Goal: Task Accomplishment & Management: Manage account settings

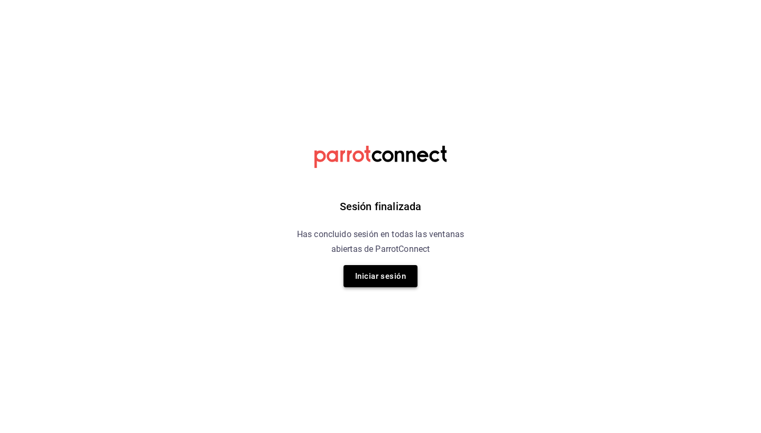
click at [401, 273] on button "Iniciar sesión" at bounding box center [380, 276] width 74 height 22
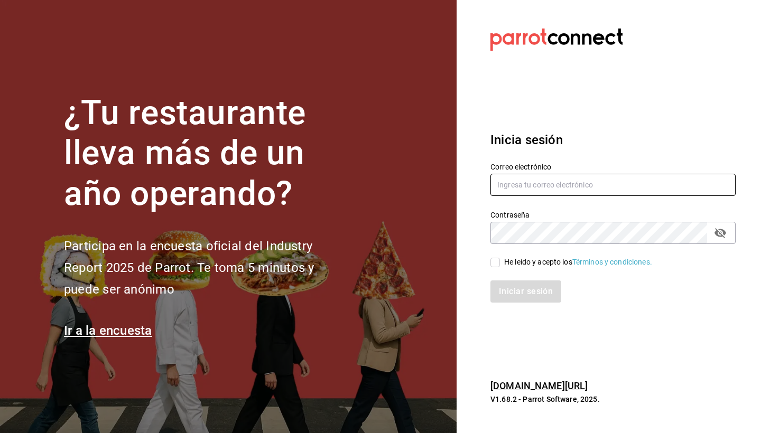
type input "[EMAIL_ADDRESS][DOMAIN_NAME]"
click at [524, 264] on div "He leído y acepto los Términos y condiciones." at bounding box center [578, 262] width 148 height 11
click at [500, 264] on input "He leído y acepto los Términos y condiciones." at bounding box center [495, 263] width 10 height 10
checkbox input "true"
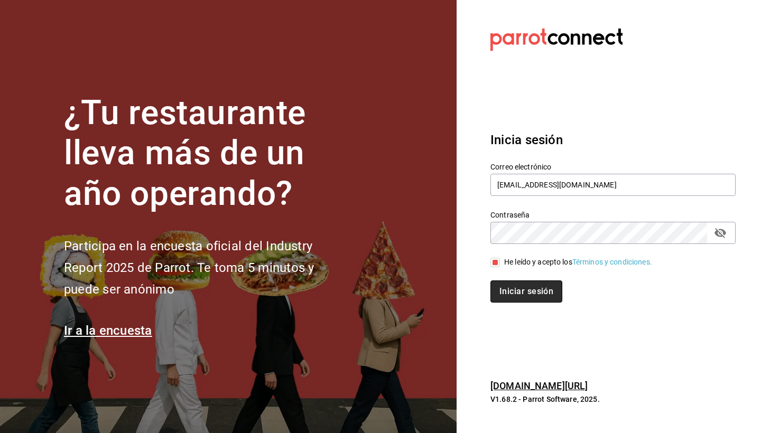
click at [517, 290] on button "Iniciar sesión" at bounding box center [526, 292] width 72 height 22
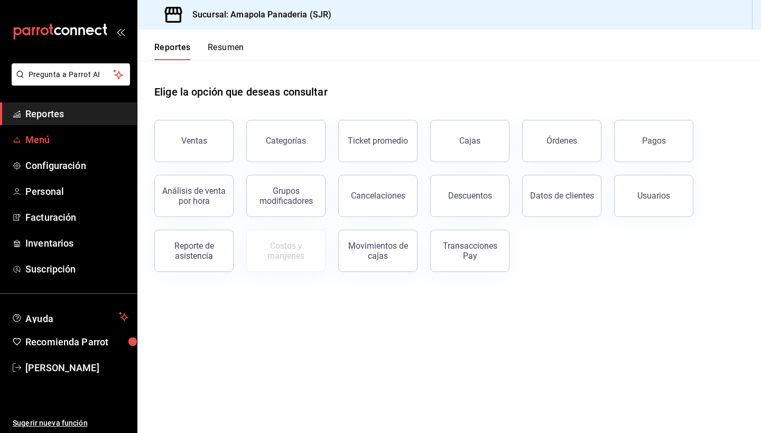
click at [86, 141] on span "Menú" at bounding box center [76, 140] width 103 height 14
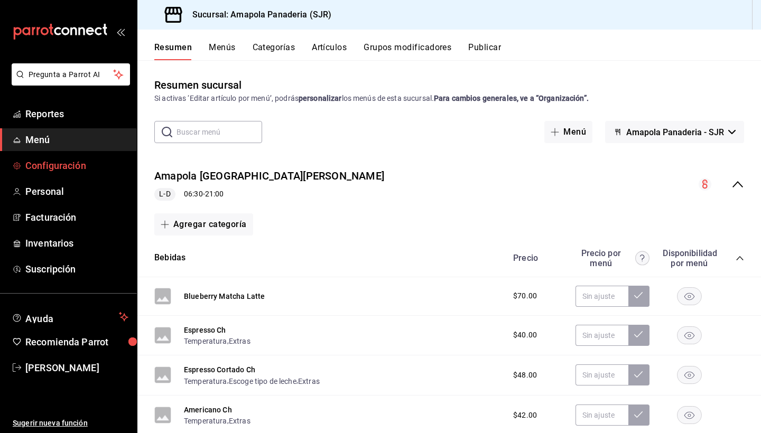
click at [84, 162] on span "Configuración" at bounding box center [76, 165] width 103 height 14
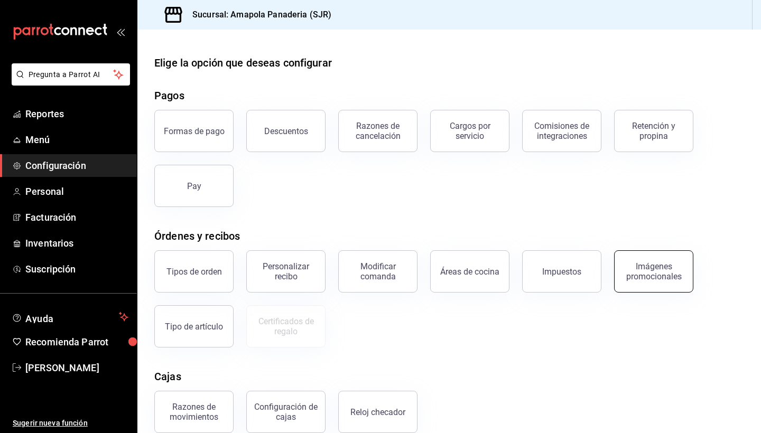
click at [643, 259] on button "Imágenes promocionales" at bounding box center [653, 271] width 79 height 42
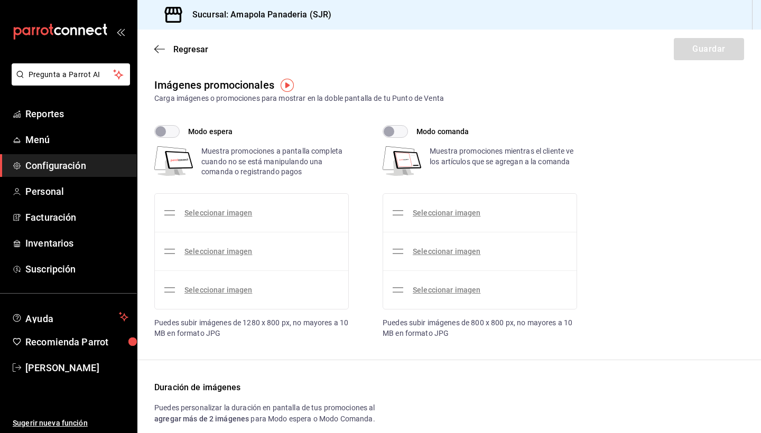
checkbox input "true"
type input "20"
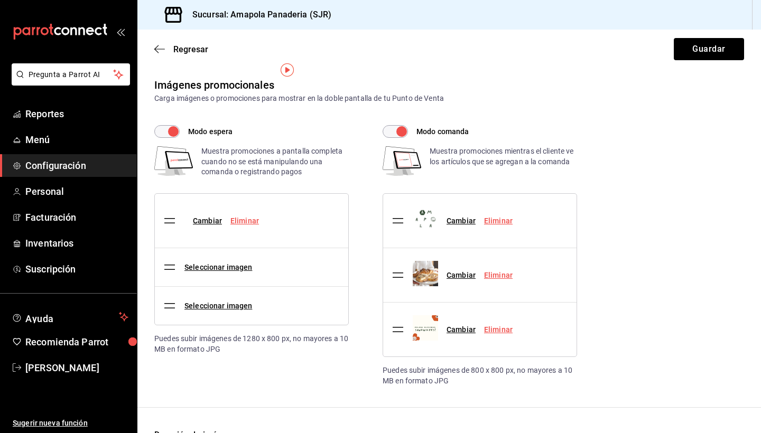
scroll to position [18, 0]
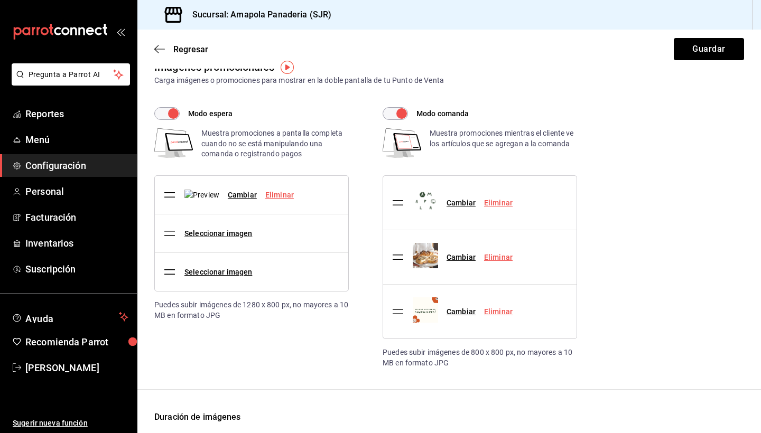
click at [275, 199] on link "Eliminar" at bounding box center [279, 195] width 29 height 8
click at [234, 200] on div "Seleccionar imagen" at bounding box center [218, 195] width 68 height 11
click at [234, 196] on link "Seleccionar imagen" at bounding box center [218, 195] width 68 height 8
click at [0, 0] on input "Seleccionar imagen" at bounding box center [0, 0] width 0 height 0
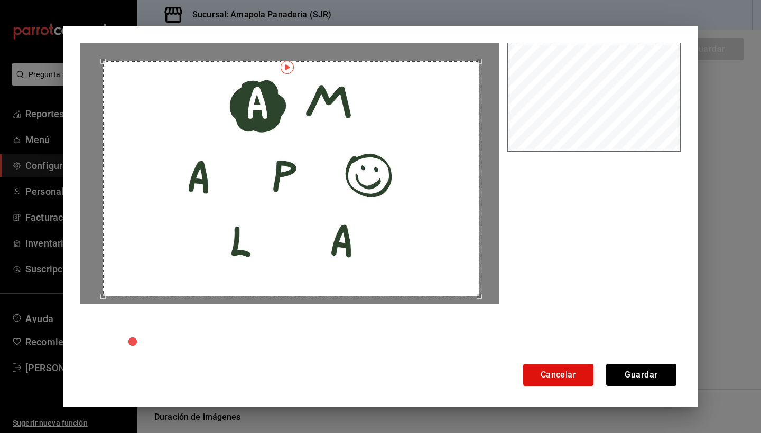
click at [439, 273] on div "Use the arrow keys to move the crop selection area" at bounding box center [291, 179] width 377 height 236
click at [632, 375] on button "Guardar" at bounding box center [641, 375] width 70 height 22
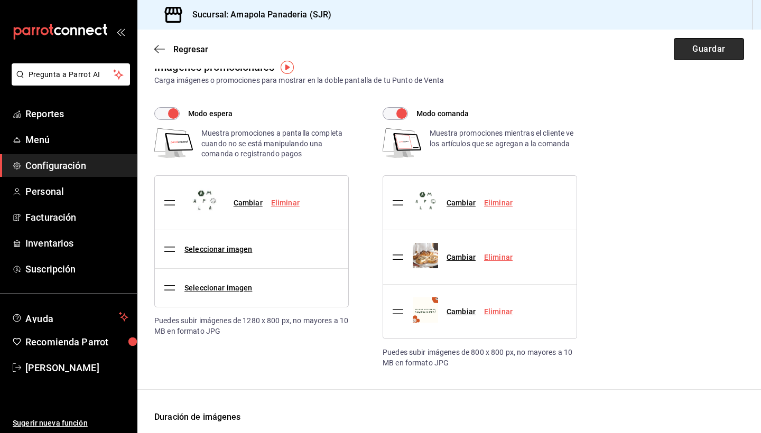
click at [712, 46] on button "Guardar" at bounding box center [709, 49] width 70 height 22
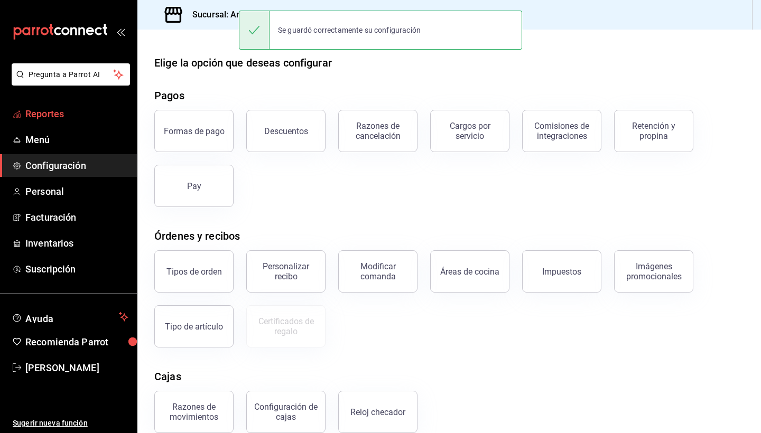
click at [89, 108] on span "Reportes" at bounding box center [76, 114] width 103 height 14
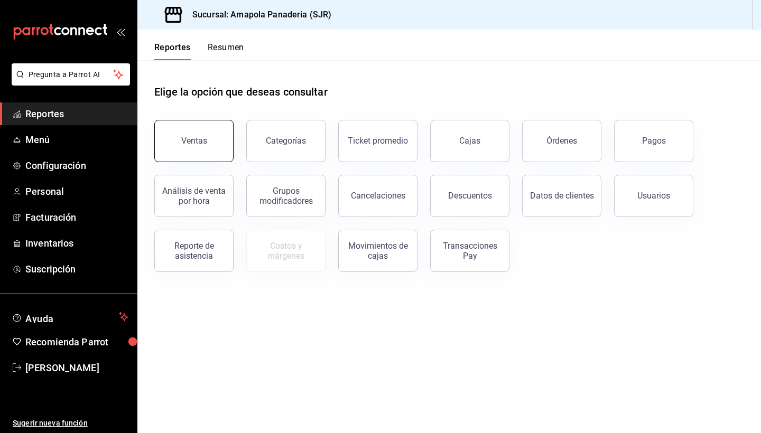
click at [197, 155] on button "Ventas" at bounding box center [193, 141] width 79 height 42
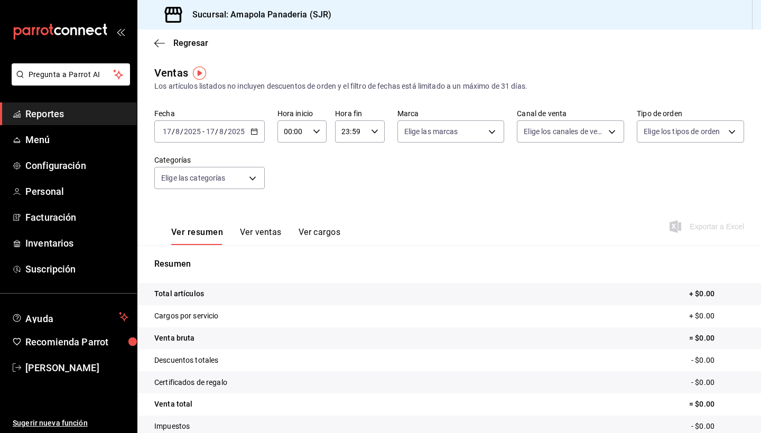
click at [77, 107] on span "Reportes" at bounding box center [76, 114] width 103 height 14
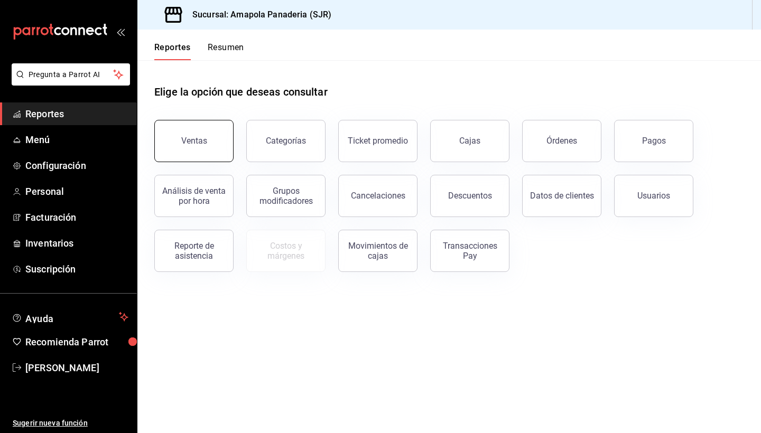
click at [169, 137] on button "Ventas" at bounding box center [193, 141] width 79 height 42
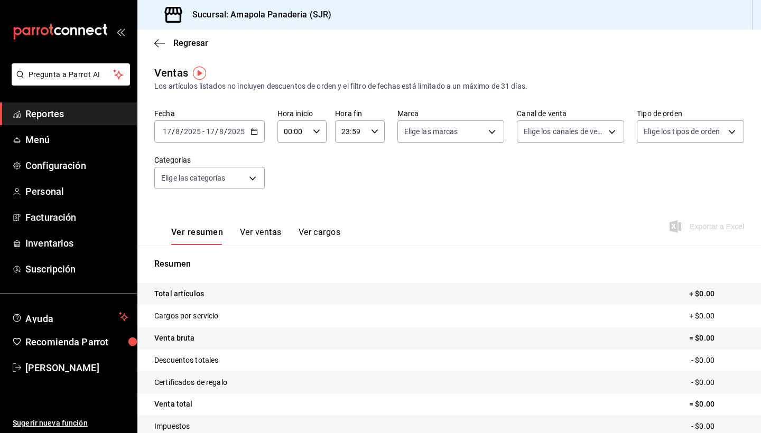
click at [141, 37] on div "Regresar" at bounding box center [448, 43] width 623 height 27
click at [162, 49] on div "Regresar" at bounding box center [448, 43] width 623 height 27
click at [152, 36] on div "Regresar" at bounding box center [448, 43] width 623 height 27
click at [157, 40] on icon "button" at bounding box center [159, 44] width 11 height 10
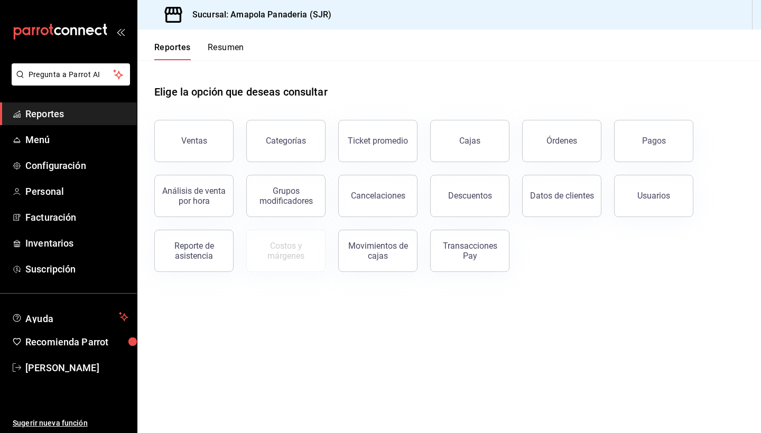
click at [157, 40] on div "Reportes Resumen" at bounding box center [190, 45] width 107 height 31
click at [223, 41] on div "Reportes Resumen" at bounding box center [190, 45] width 107 height 31
click at [223, 48] on button "Resumen" at bounding box center [226, 51] width 36 height 18
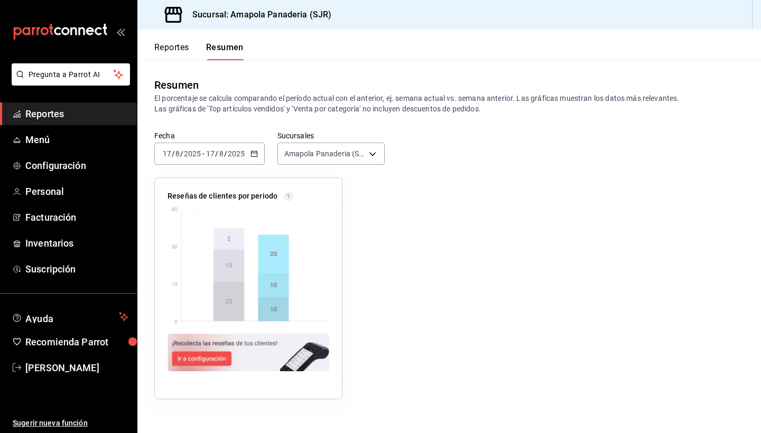
click at [255, 152] on icon "button" at bounding box center [253, 153] width 7 height 7
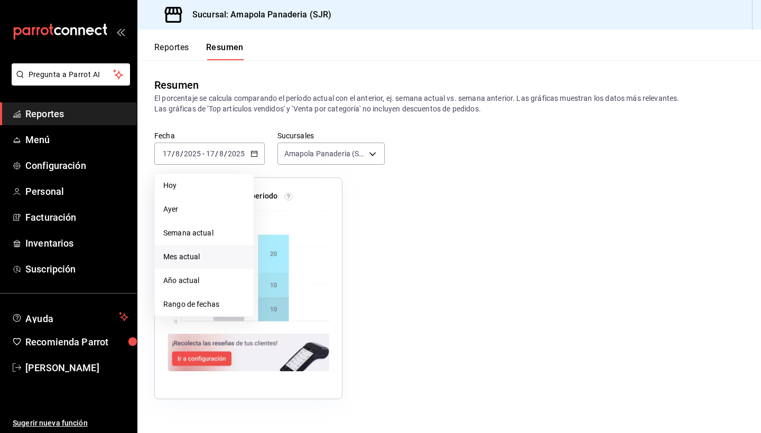
click at [226, 255] on span "Mes actual" at bounding box center [204, 256] width 82 height 11
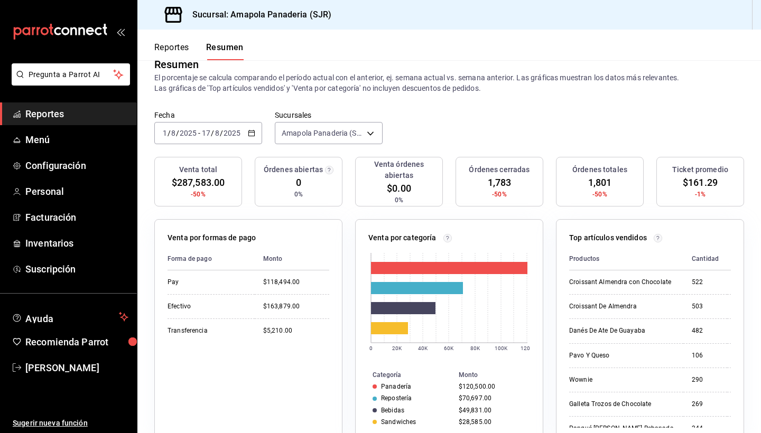
scroll to position [29, 0]
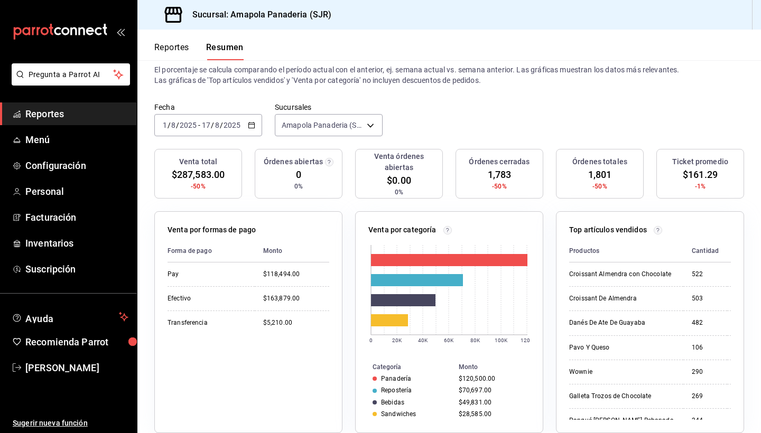
click at [256, 127] on div "[DATE] [DATE] - [DATE] [DATE]" at bounding box center [208, 125] width 108 height 22
click at [350, 190] on div "Venta total $287,583.00 -50% Órdenes abiertas 0 0% Venta órdenes abiertas $0.00…" at bounding box center [449, 180] width 590 height 62
click at [254, 125] on icon "button" at bounding box center [251, 125] width 7 height 7
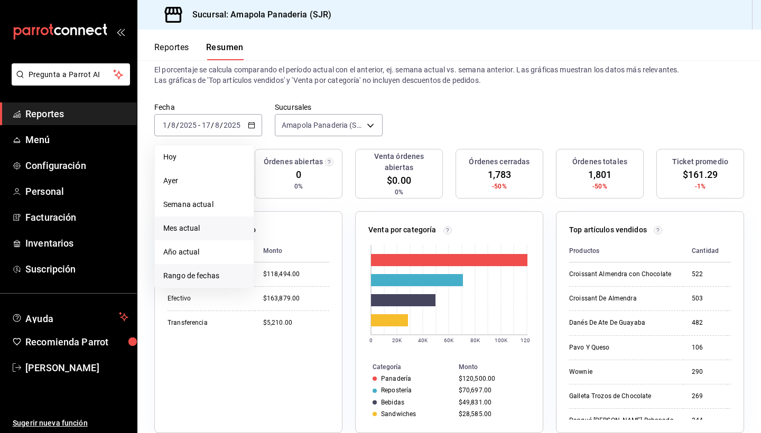
click at [222, 269] on li "Rango de fechas" at bounding box center [204, 276] width 99 height 24
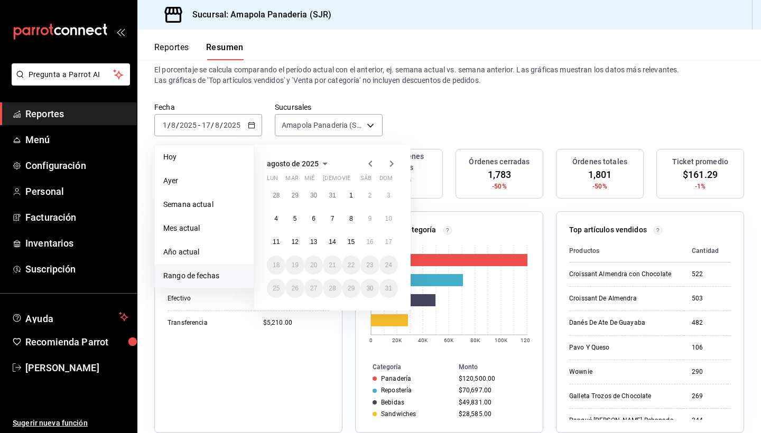
click at [369, 167] on icon "button" at bounding box center [370, 163] width 13 height 13
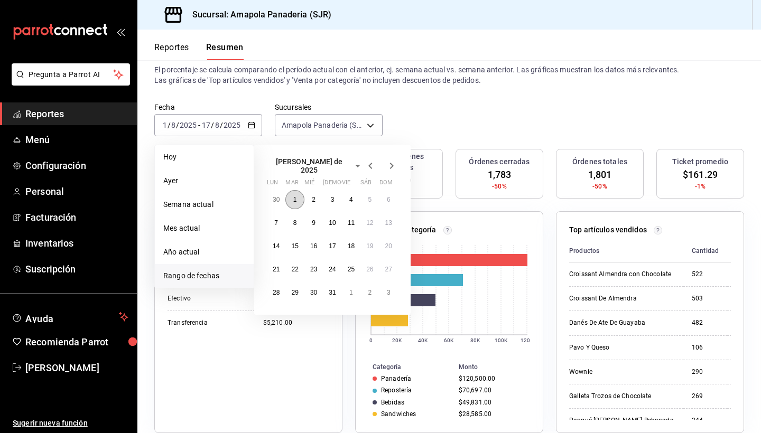
click at [296, 196] on abbr "1" at bounding box center [295, 199] width 4 height 7
click at [331, 245] on abbr "17" at bounding box center [332, 245] width 7 height 7
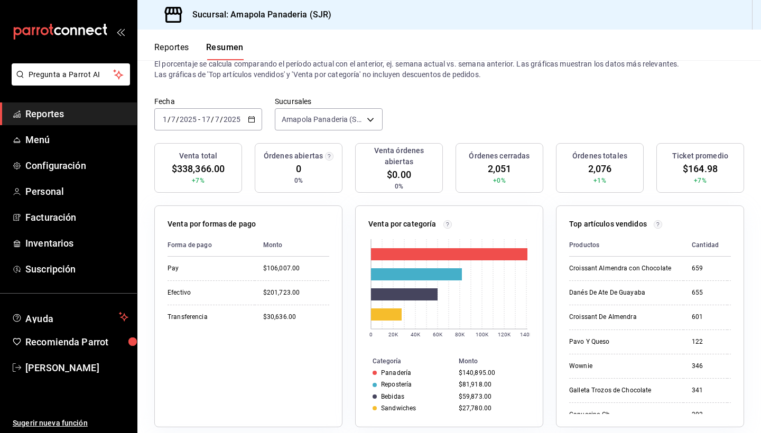
scroll to position [35, 0]
